Goal: Task Accomplishment & Management: Manage account settings

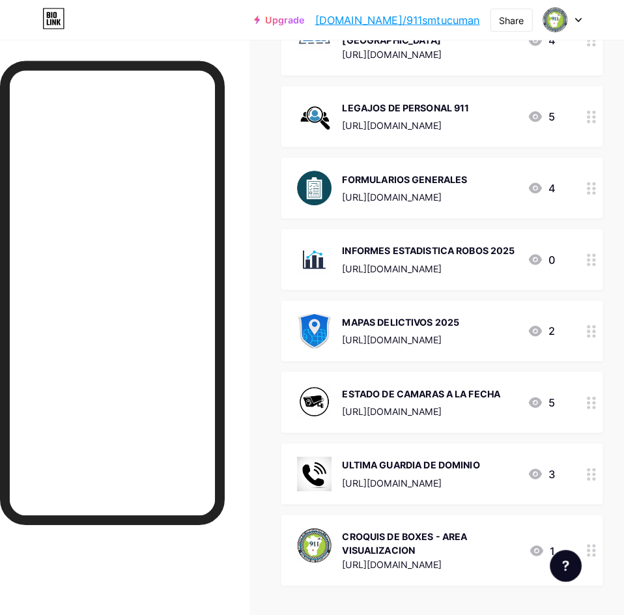
scroll to position [261, 0]
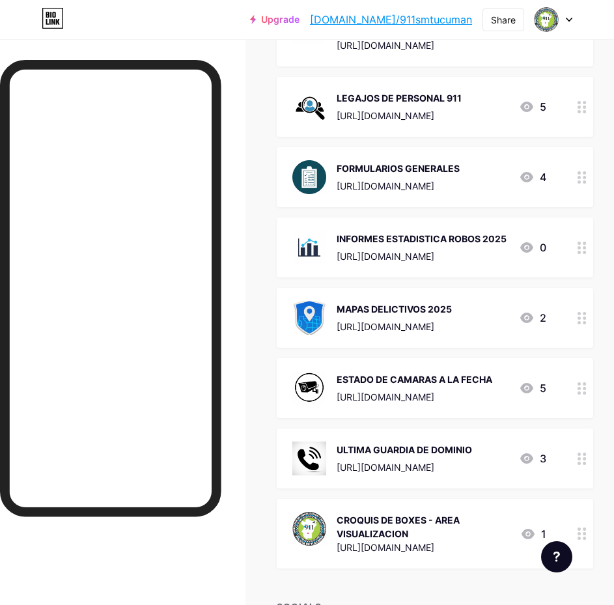
click at [392, 443] on div "ULTIMA GUARDIA DE DOMINIO" at bounding box center [405, 450] width 136 height 14
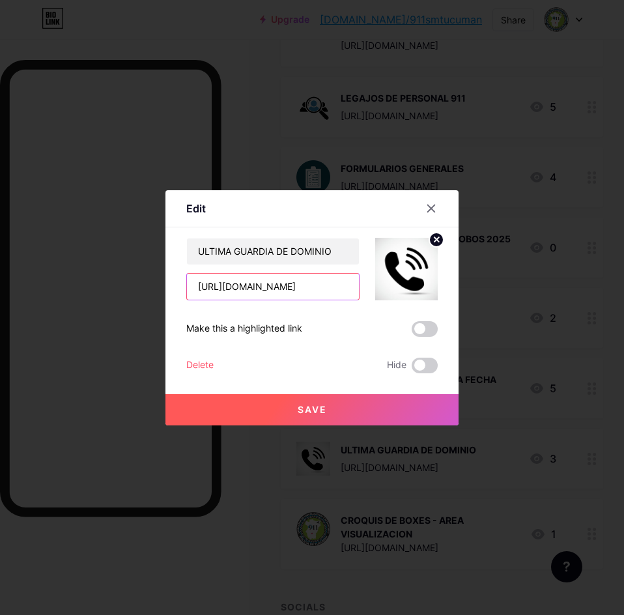
click at [329, 285] on input "[URL][DOMAIN_NAME]" at bounding box center [273, 287] width 172 height 26
paste input "RU26Ntyzgim5l-aSYHwThHg3lzfSCldy"
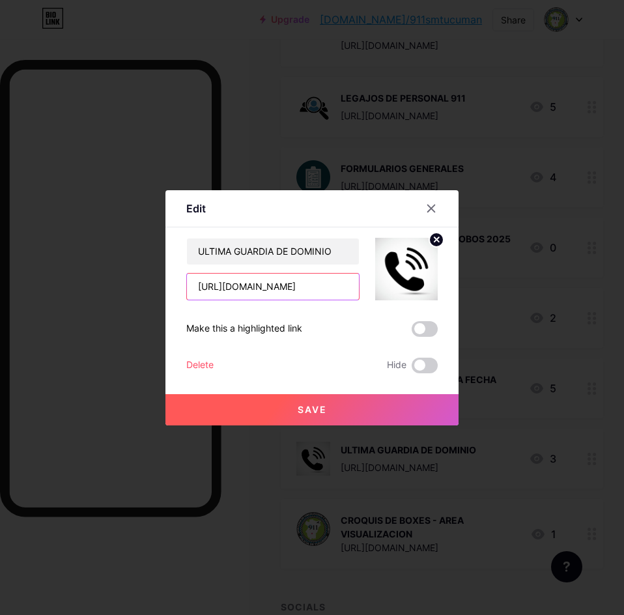
type input "[URL][DOMAIN_NAME]"
click at [342, 402] on button "Save" at bounding box center [312, 409] width 293 height 31
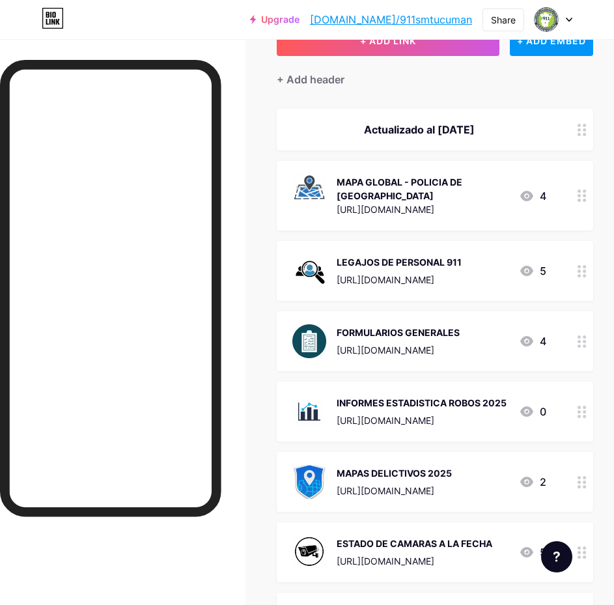
scroll to position [0, 0]
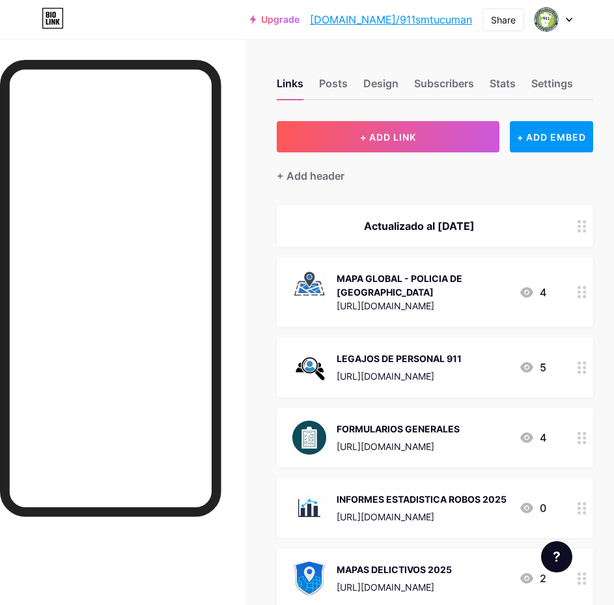
click at [489, 214] on div "Actualizado al [DATE]" at bounding box center [435, 226] width 317 height 42
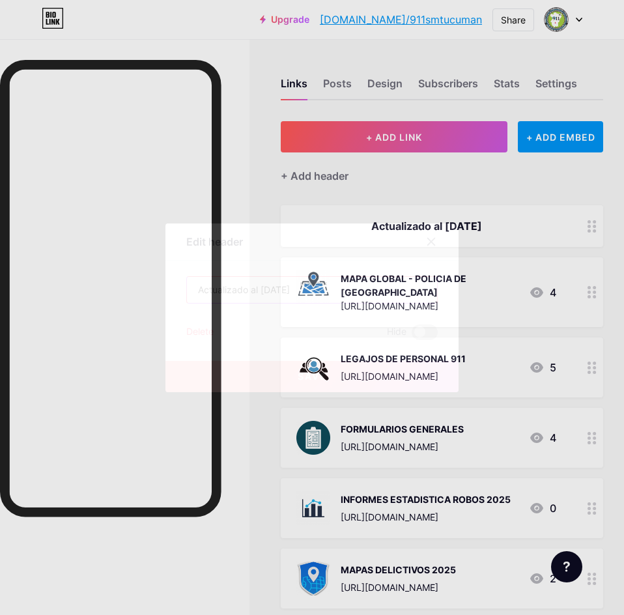
click at [270, 289] on input "Actualizado al [DATE]" at bounding box center [312, 290] width 250 height 26
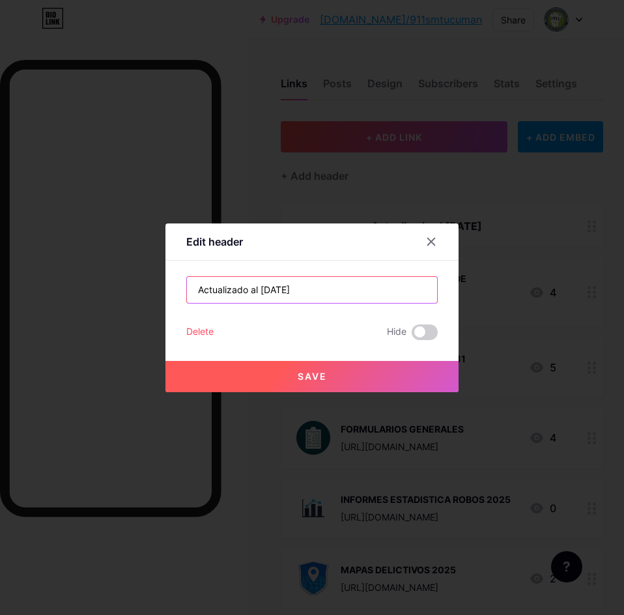
type input "Actualizado al [DATE]"
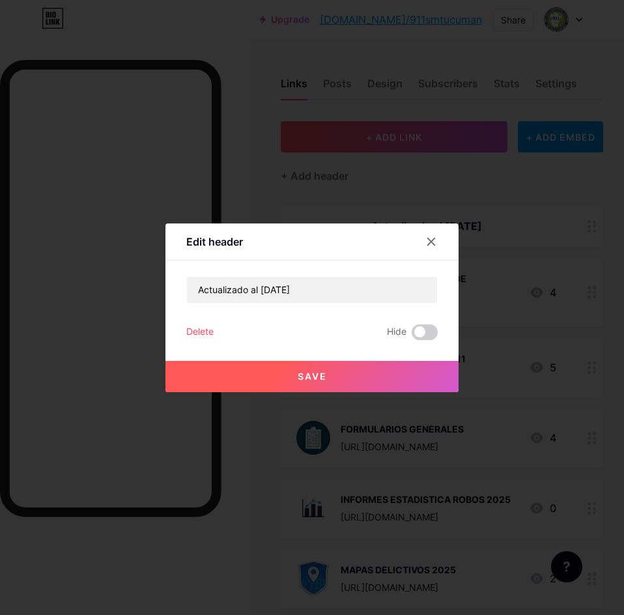
click at [288, 378] on button "Save" at bounding box center [312, 376] width 293 height 31
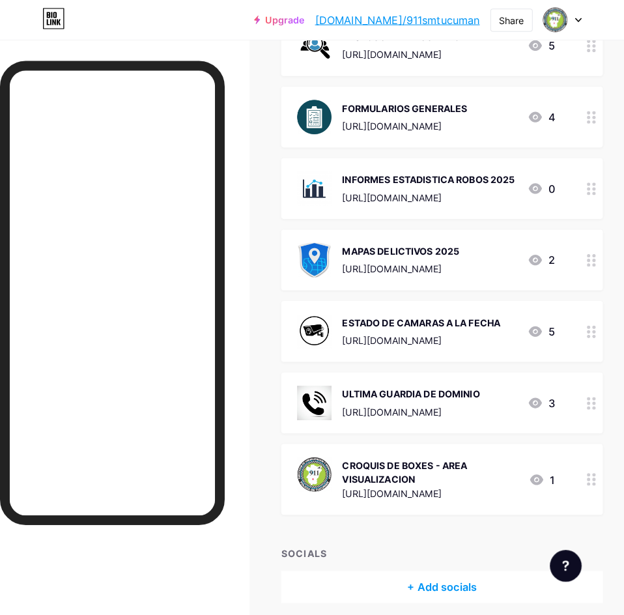
scroll to position [326, 0]
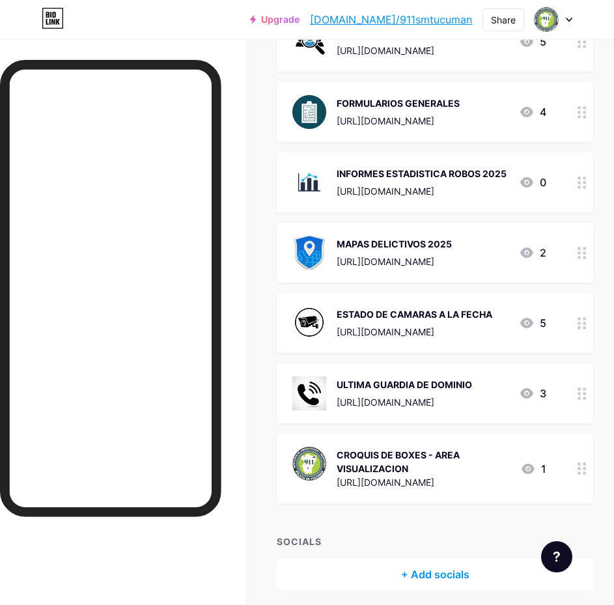
click at [464, 313] on div "ESTADO DE CAMARAS A LA FECHA [URL][DOMAIN_NAME]" at bounding box center [415, 323] width 156 height 34
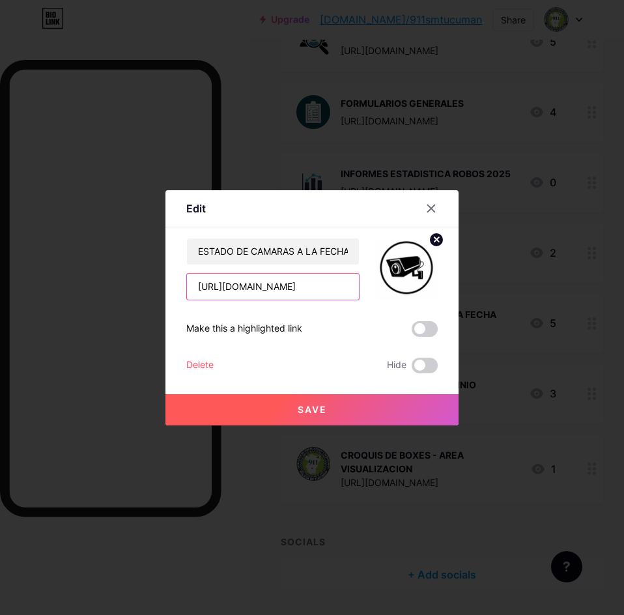
click at [307, 289] on input "[URL][DOMAIN_NAME]" at bounding box center [273, 287] width 172 height 26
click at [301, 289] on input "[URL][DOMAIN_NAME]" at bounding box center [273, 287] width 172 height 26
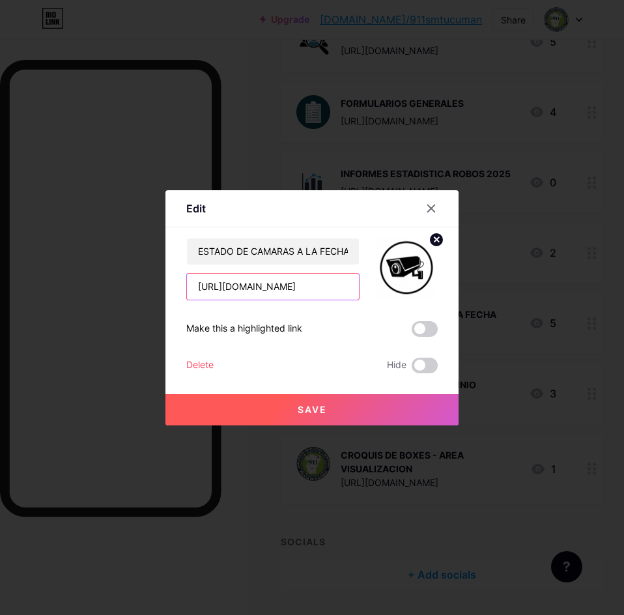
click at [301, 289] on input "[URL][DOMAIN_NAME]" at bounding box center [273, 287] width 172 height 26
paste input "wQ1meB2V_6GrHbPBxdmxO8KmNJKewL5H/view?usp=sharing"
type input "[URL][DOMAIN_NAME]"
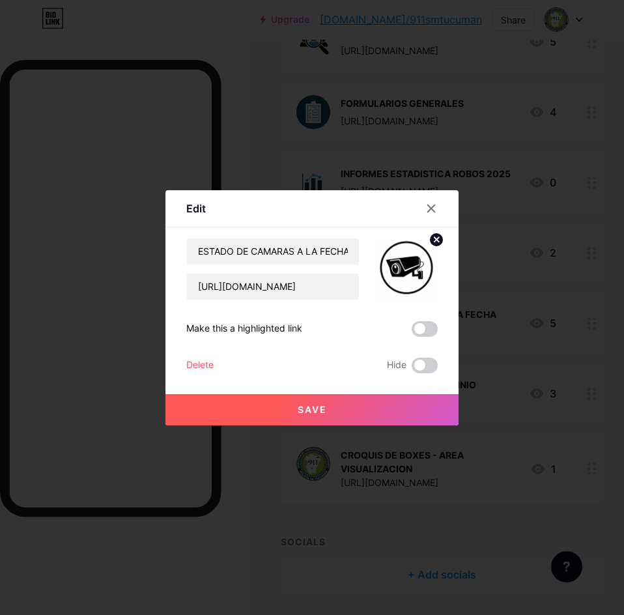
click at [319, 407] on span "Save" at bounding box center [312, 409] width 29 height 11
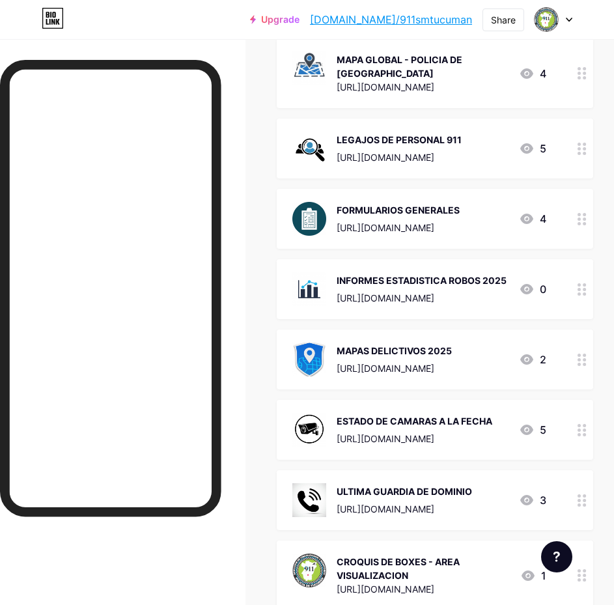
scroll to position [195, 0]
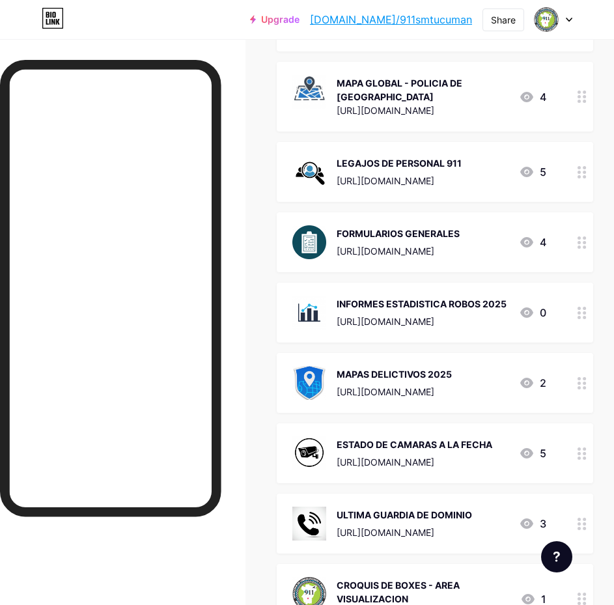
click at [451, 315] on div "[URL][DOMAIN_NAME]" at bounding box center [422, 322] width 170 height 14
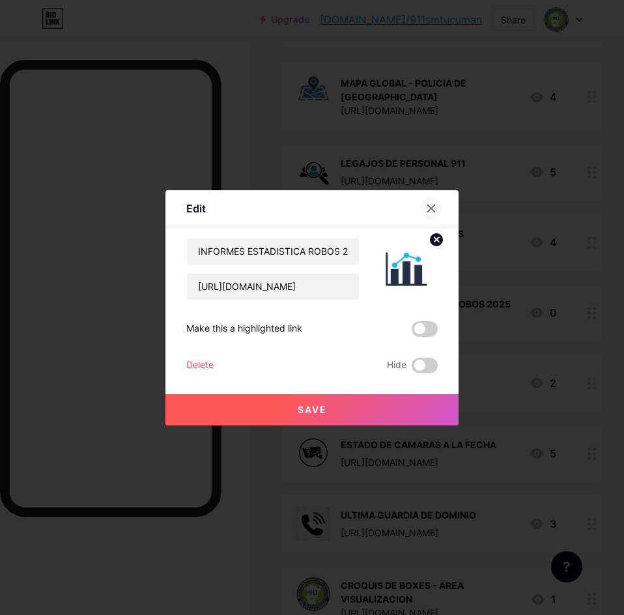
click at [427, 208] on icon at bounding box center [431, 208] width 10 height 10
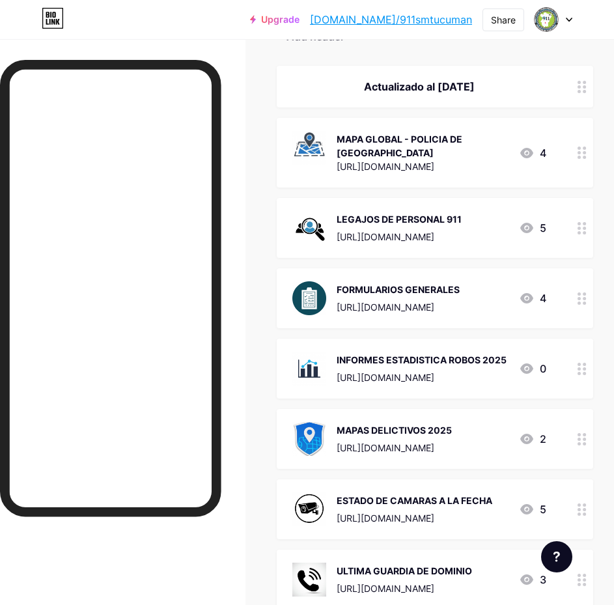
scroll to position [0, 0]
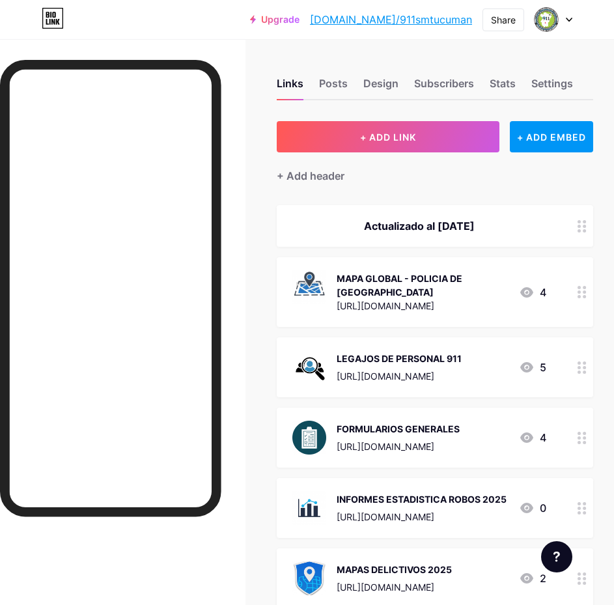
click at [441, 22] on link "[DOMAIN_NAME]/911smtucuman" at bounding box center [391, 20] width 162 height 16
